Goal: Browse casually

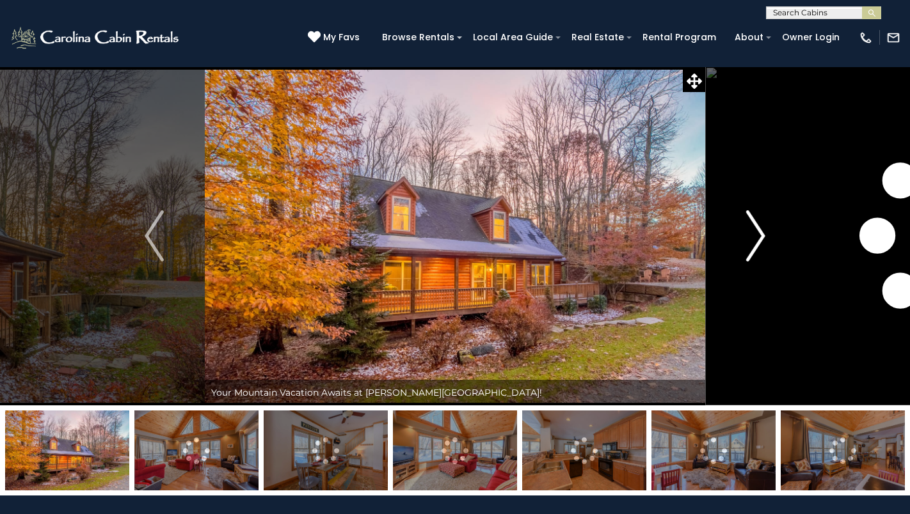
click at [756, 237] on img "Next" at bounding box center [755, 235] width 19 height 51
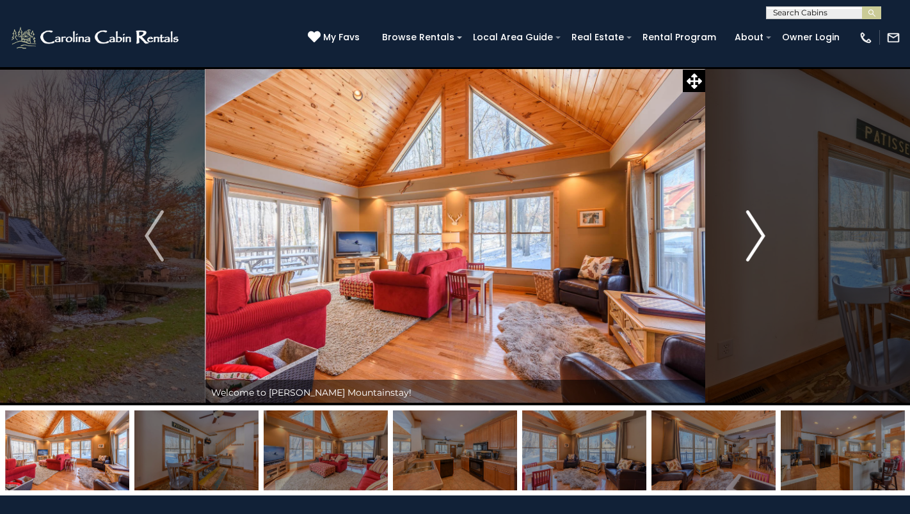
click at [759, 232] on img "Next" at bounding box center [755, 235] width 19 height 51
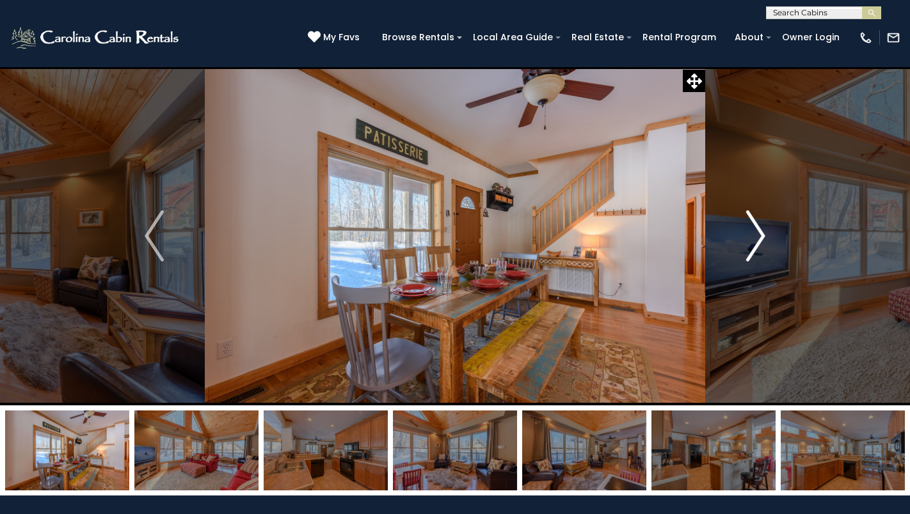
click at [760, 228] on img "Next" at bounding box center [755, 235] width 19 height 51
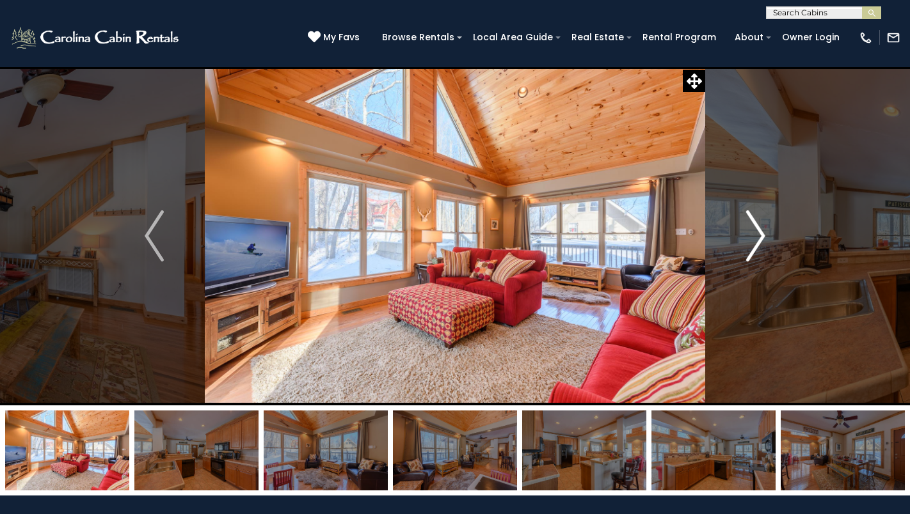
click at [761, 231] on img "Next" at bounding box center [755, 235] width 19 height 51
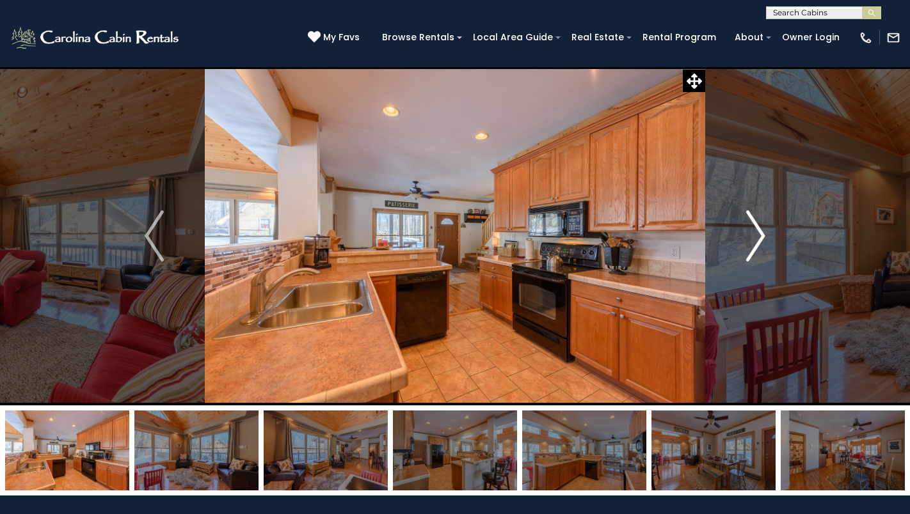
click at [761, 231] on img "Next" at bounding box center [755, 235] width 19 height 51
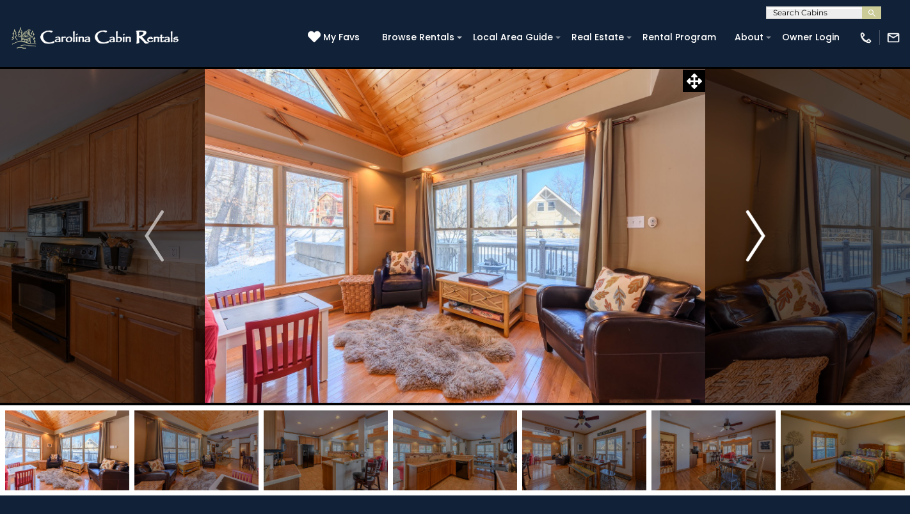
click at [758, 230] on img "Next" at bounding box center [755, 235] width 19 height 51
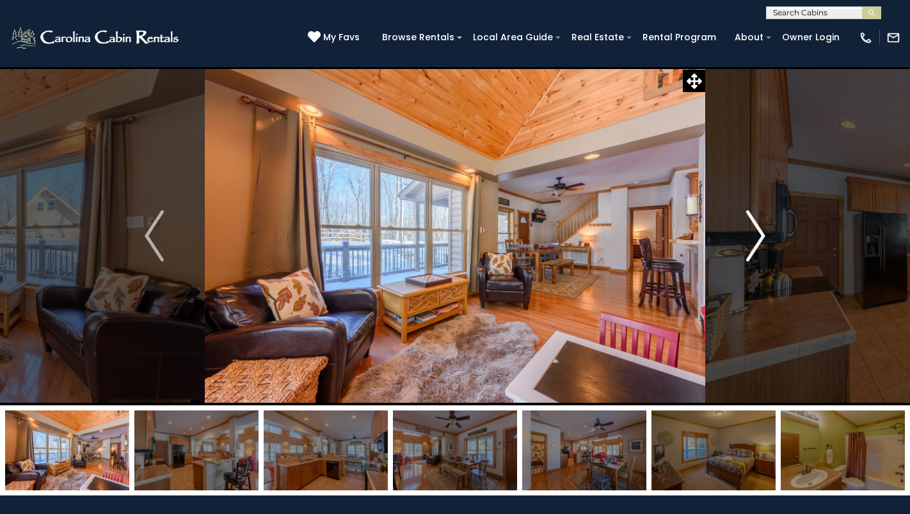
click at [759, 230] on img "Next" at bounding box center [755, 235] width 19 height 51
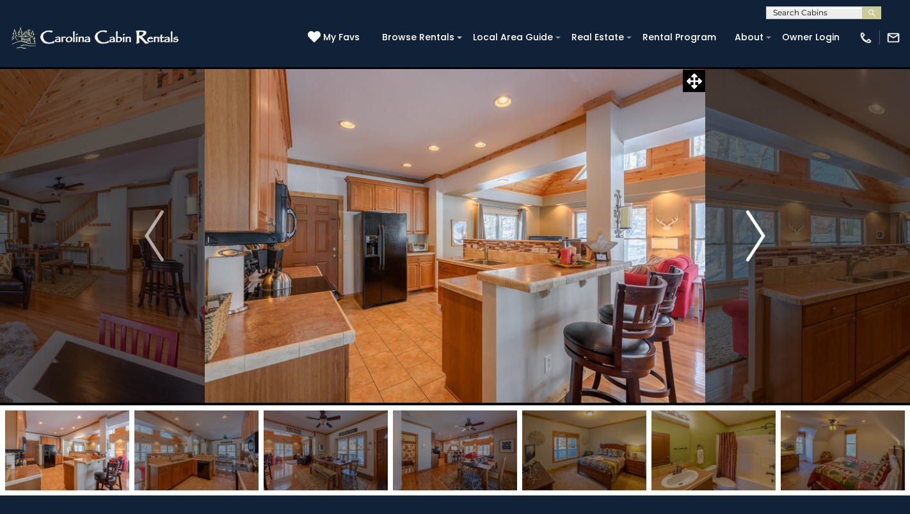
click at [759, 230] on img "Next" at bounding box center [755, 235] width 19 height 51
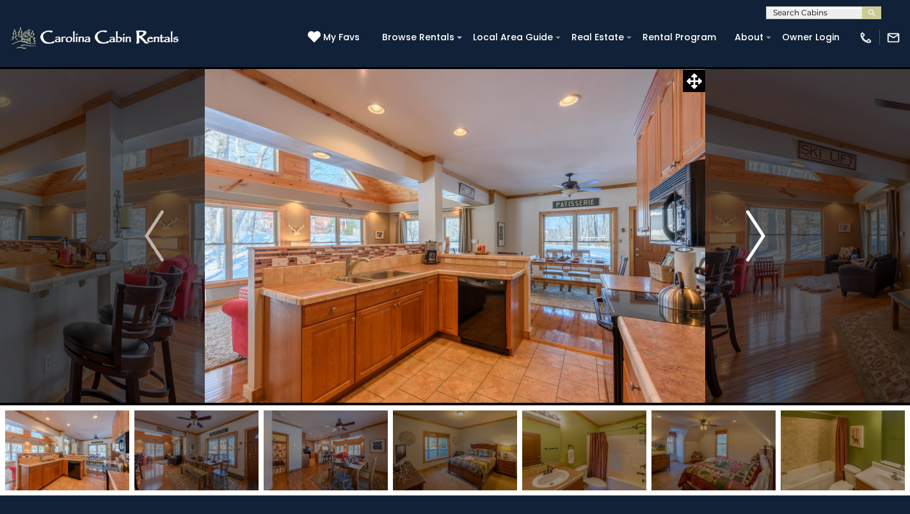
click at [759, 224] on img "Next" at bounding box center [755, 235] width 19 height 51
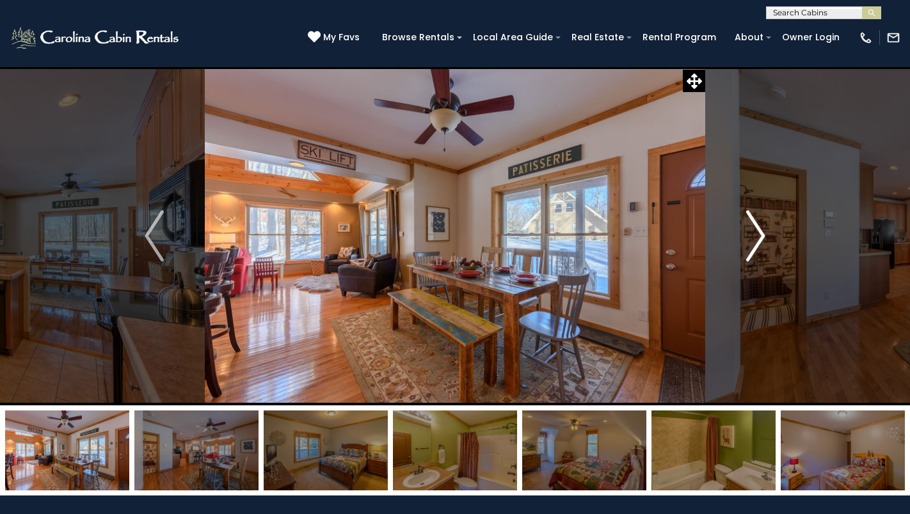
click at [758, 224] on img "Next" at bounding box center [755, 235] width 19 height 51
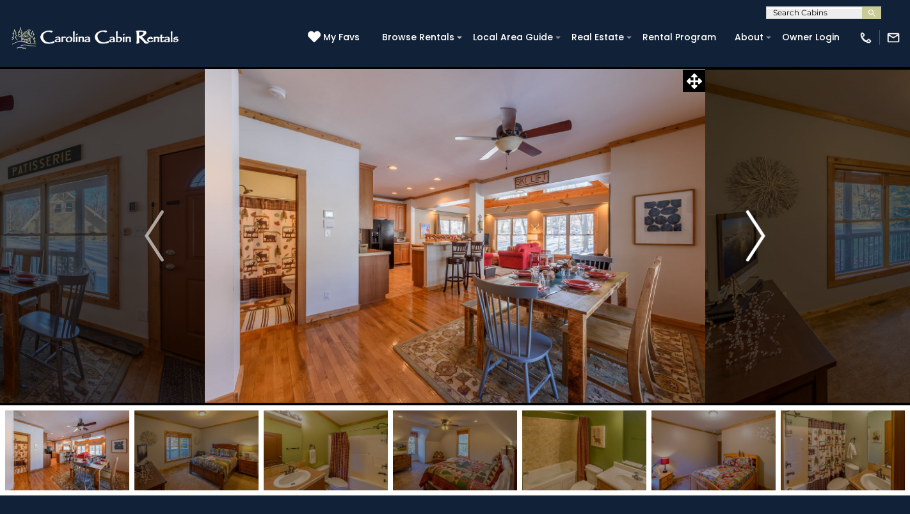
click at [761, 219] on img "Next" at bounding box center [755, 235] width 19 height 51
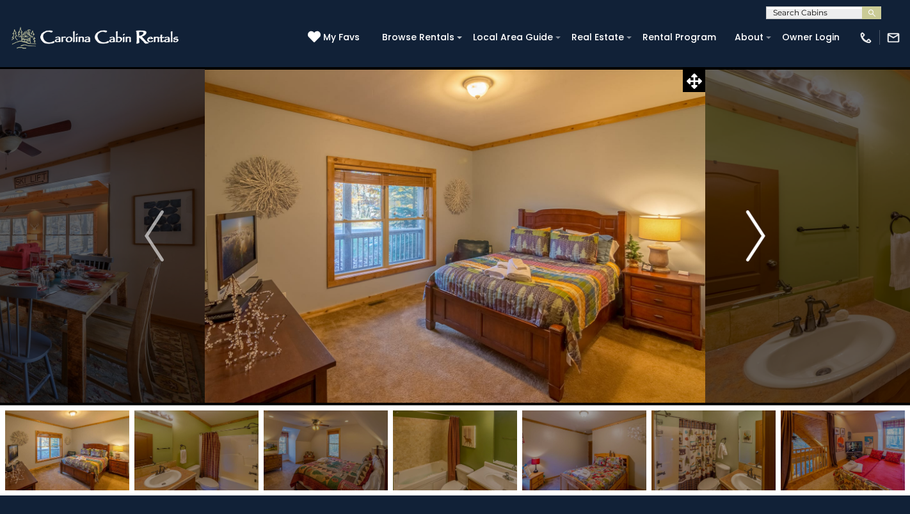
click at [759, 222] on img "Next" at bounding box center [755, 235] width 19 height 51
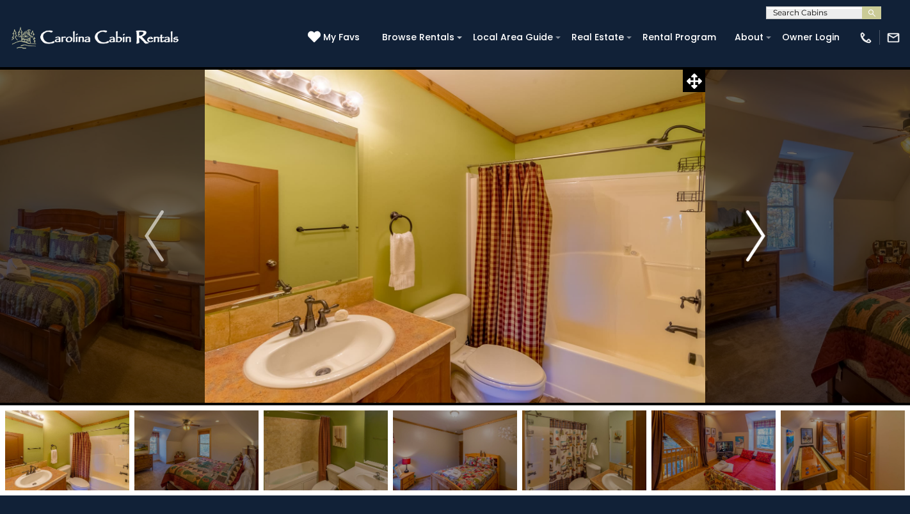
click at [758, 229] on img "Next" at bounding box center [755, 235] width 19 height 51
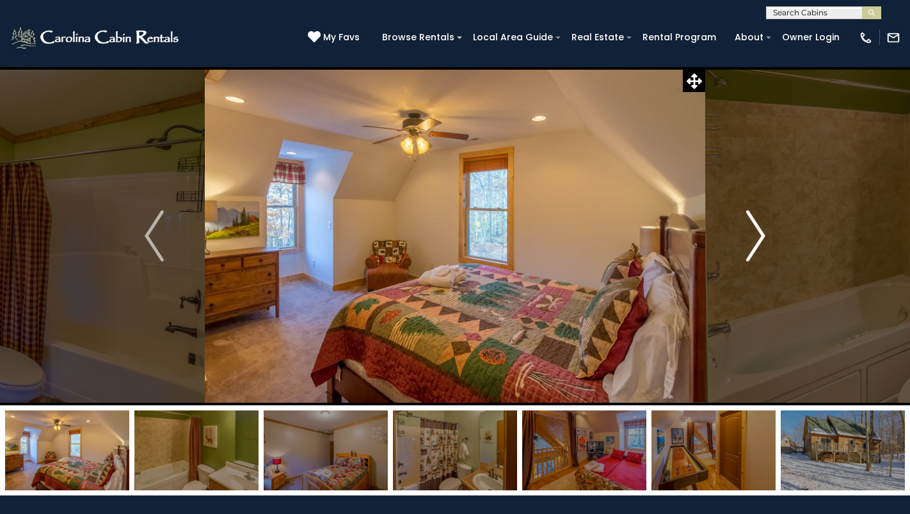
click at [758, 229] on img "Next" at bounding box center [755, 235] width 19 height 51
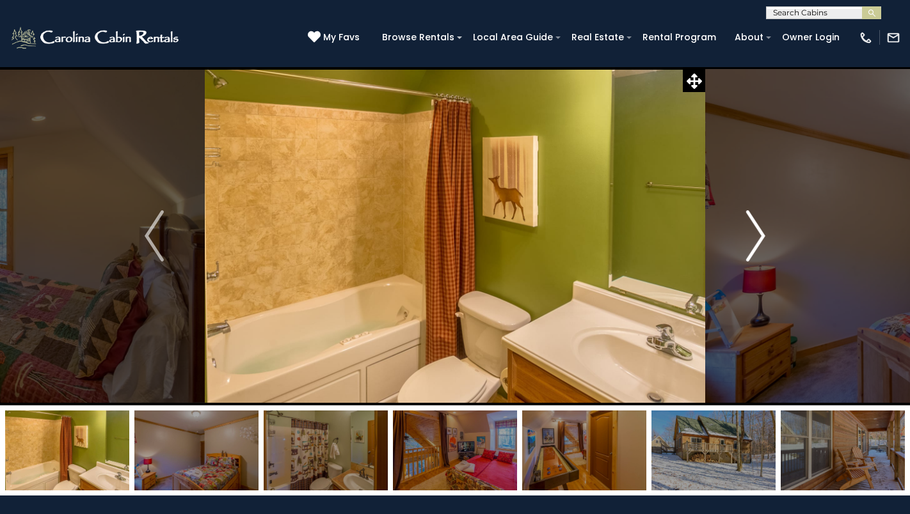
click at [759, 228] on img "Next" at bounding box center [755, 235] width 19 height 51
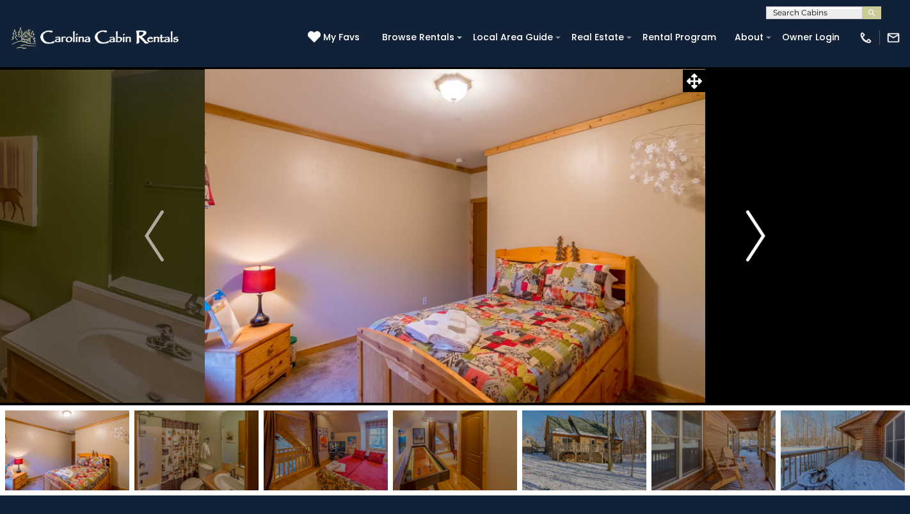
click at [757, 220] on img "Next" at bounding box center [755, 235] width 19 height 51
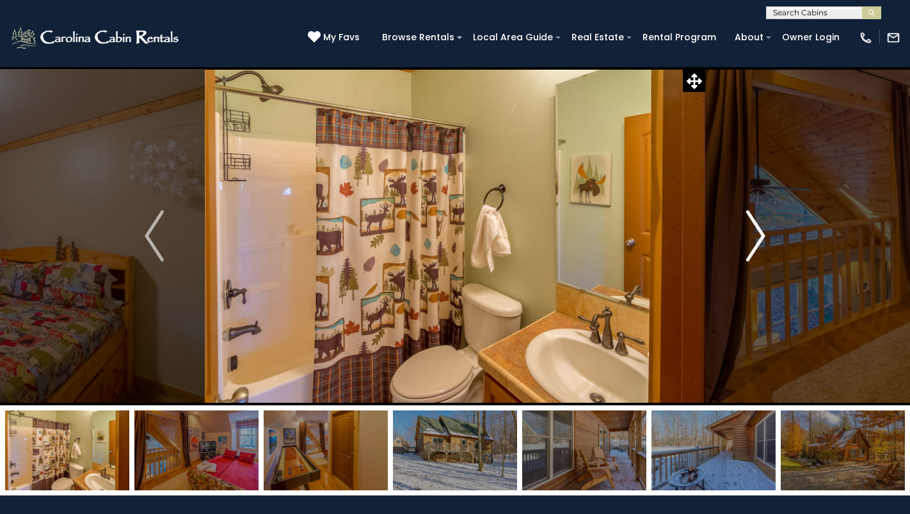
click at [757, 220] on img "Next" at bounding box center [755, 235] width 19 height 51
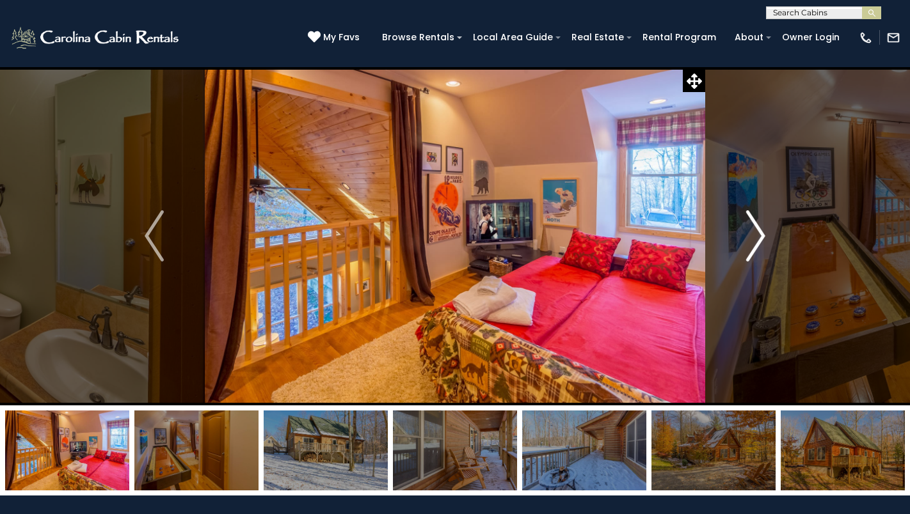
click at [758, 220] on img "Next" at bounding box center [755, 235] width 19 height 51
